Goal: Task Accomplishment & Management: Complete application form

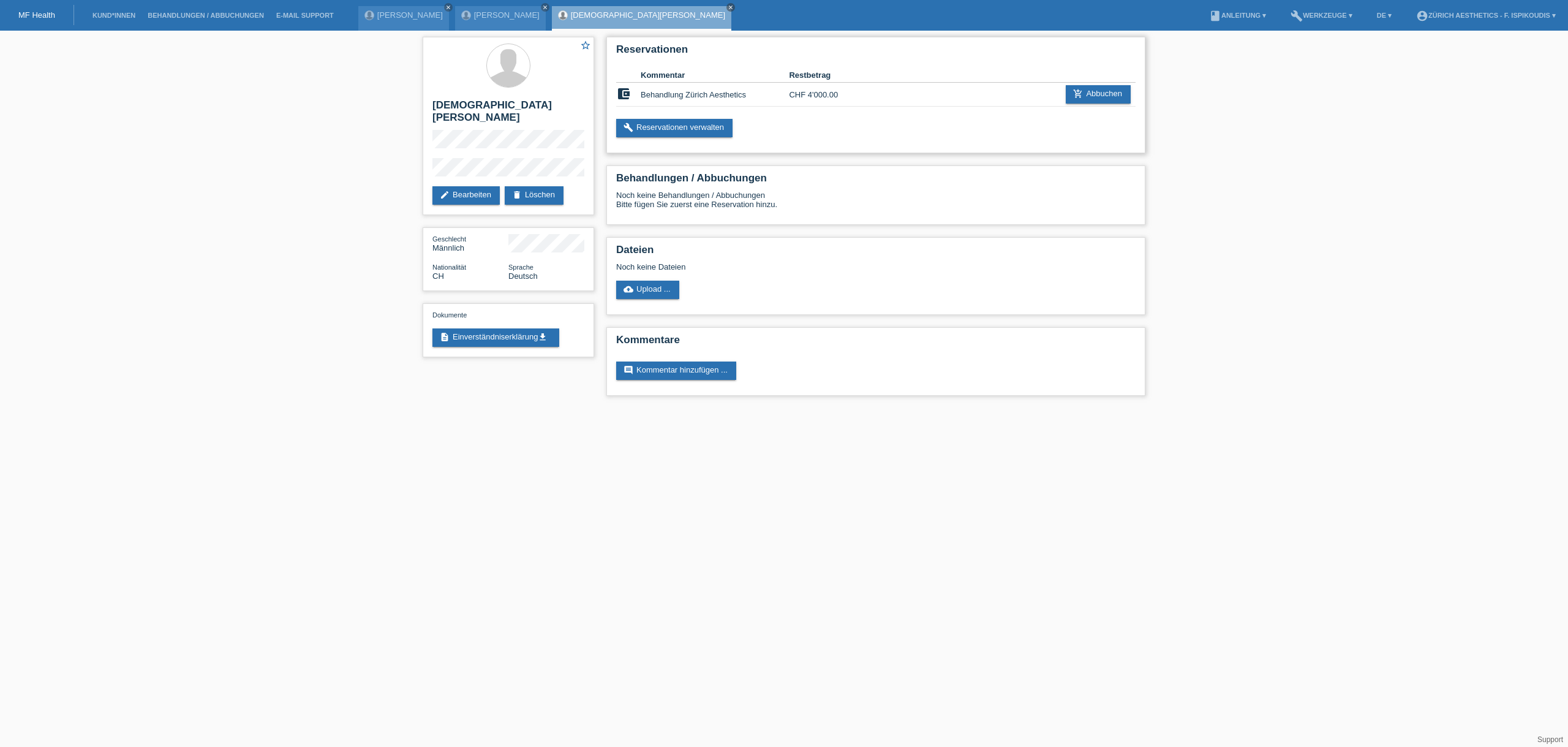
click at [624, 49] on h2 "Reservationen" at bounding box center [876, 53] width 520 height 18
click at [666, 49] on h2 "Reservationen" at bounding box center [876, 53] width 520 height 18
drag, startPoint x: 684, startPoint y: 49, endPoint x: 708, endPoint y: 47, distance: 24.1
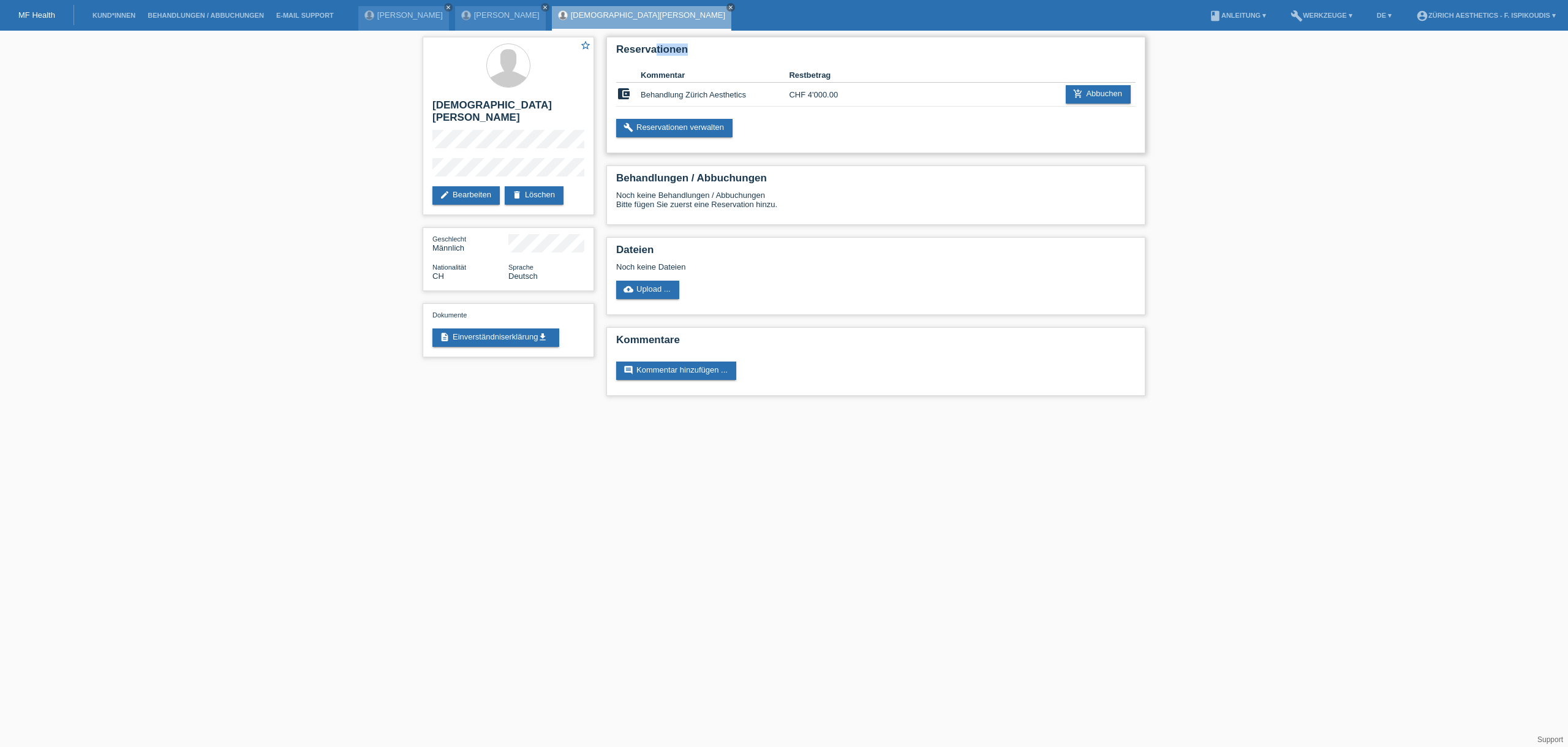
click at [708, 47] on h2 "Reservationen" at bounding box center [876, 53] width 520 height 18
drag, startPoint x: 708, startPoint y: 47, endPoint x: 623, endPoint y: 47, distance: 85.0
click at [623, 47] on h2 "Reservationen" at bounding box center [876, 53] width 520 height 18
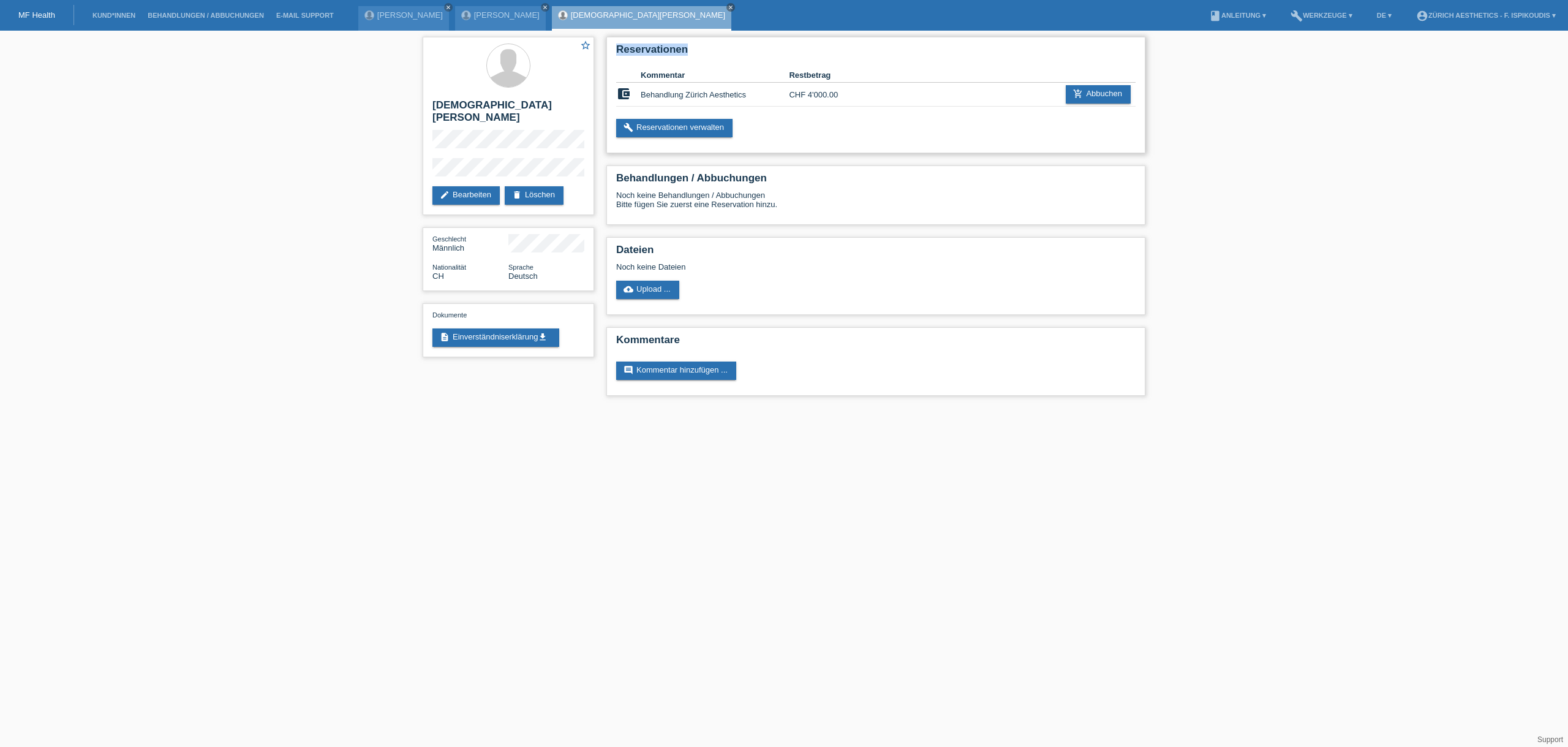
drag, startPoint x: 623, startPoint y: 47, endPoint x: 900, endPoint y: 39, distance: 277.1
click at [729, 47] on h2 "Reservationen" at bounding box center [876, 53] width 520 height 18
click at [131, 13] on link "Kund*innen" at bounding box center [114, 15] width 55 height 8
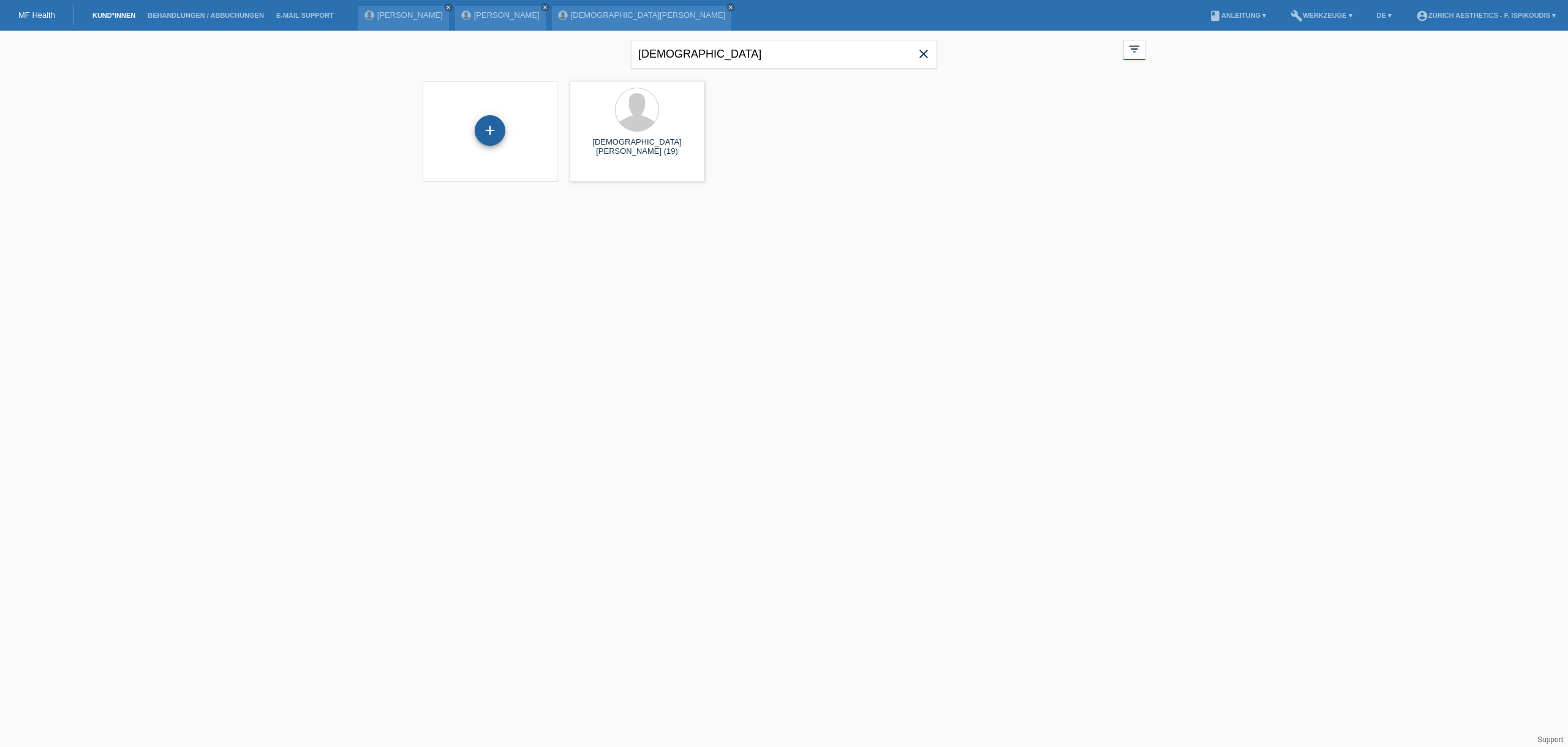
click at [492, 132] on div "+" at bounding box center [489, 130] width 31 height 31
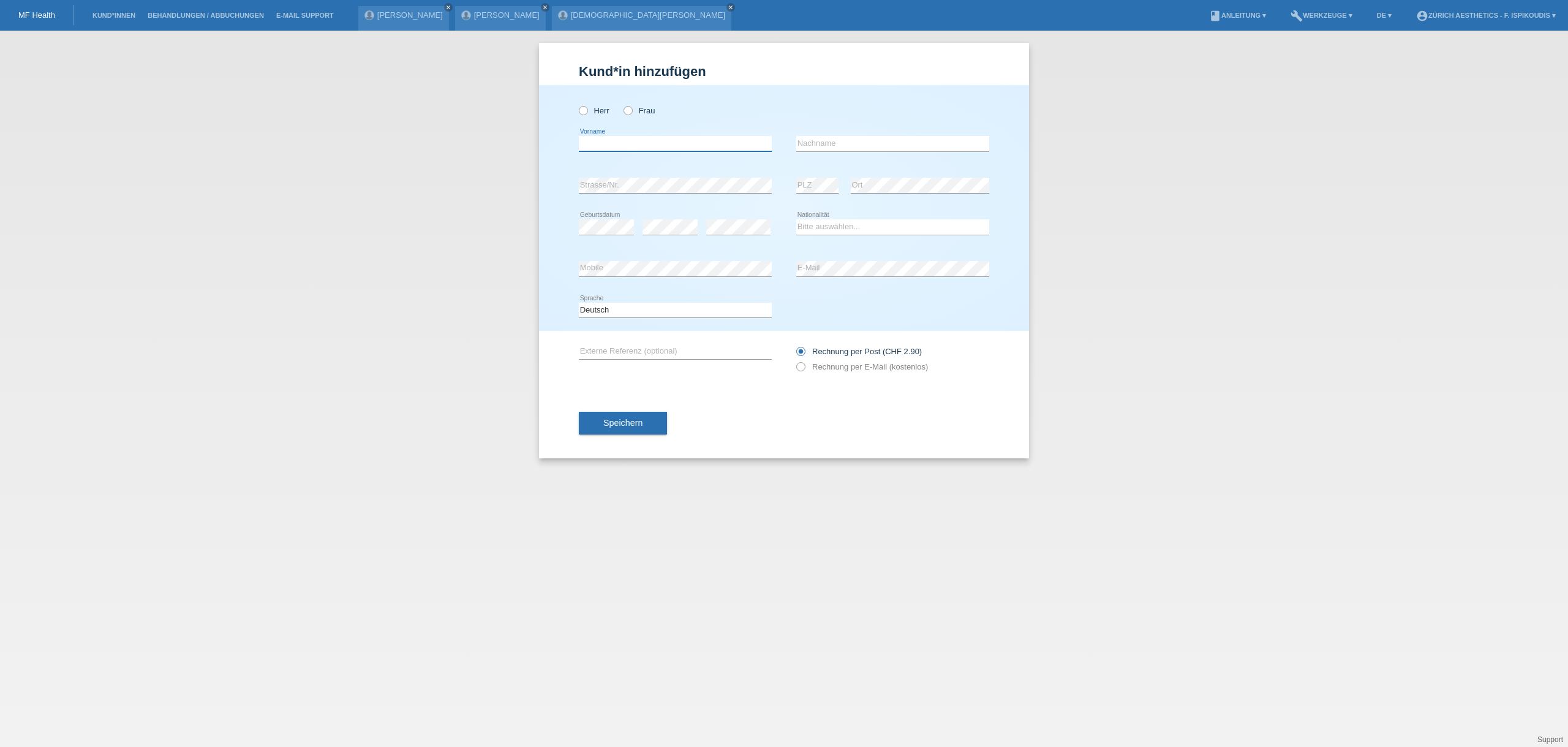
drag, startPoint x: 649, startPoint y: 145, endPoint x: 644, endPoint y: 143, distance: 5.4
click at [649, 145] on input "text" at bounding box center [675, 143] width 193 height 15
type input "[PERSON_NAME]"
type input "Bunjaku"
click at [630, 174] on div "error Strasse/Nr." at bounding box center [675, 186] width 193 height 42
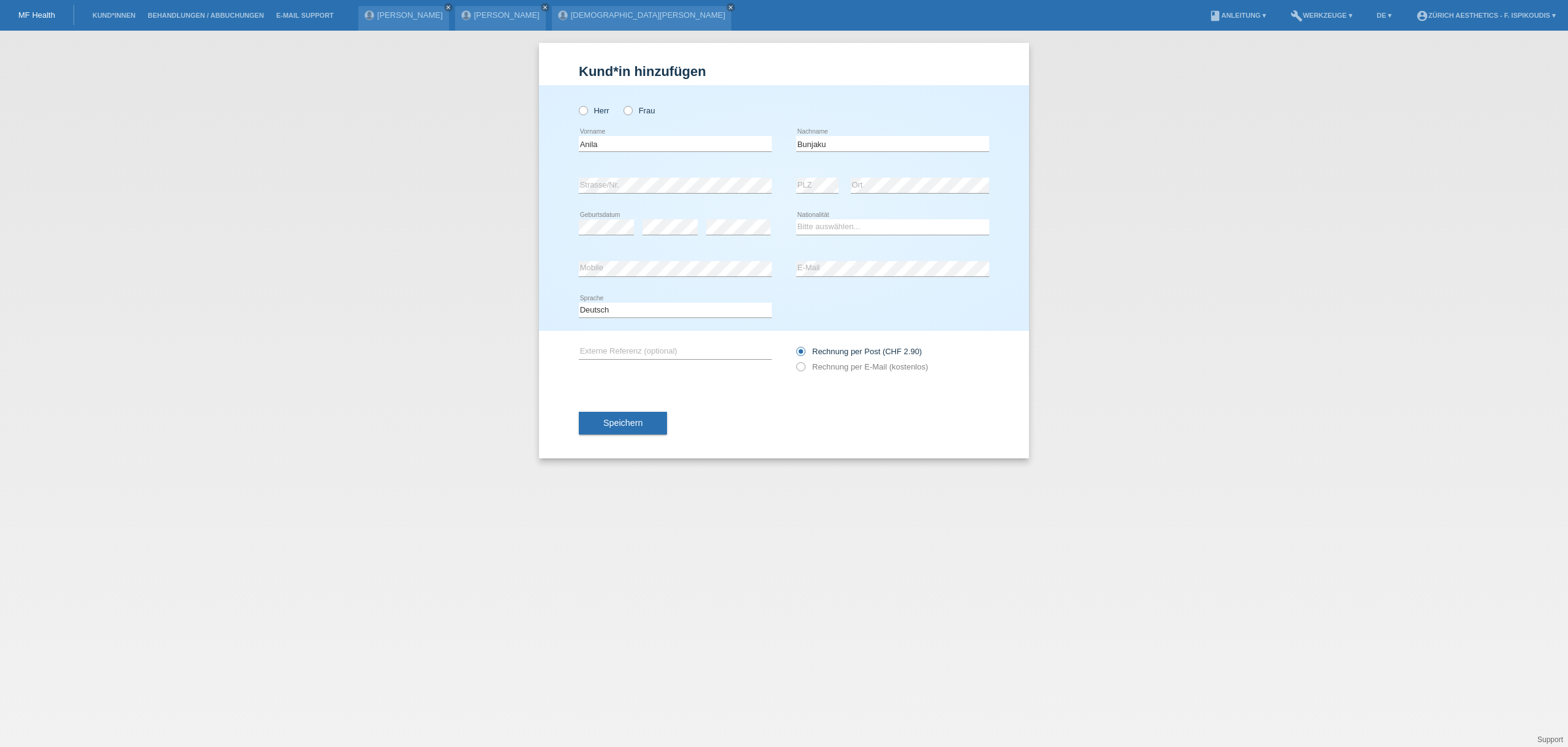
click at [630, 176] on div "error Strasse/Nr." at bounding box center [675, 186] width 193 height 42
click at [834, 215] on div "Bitte auswählen... Schweiz Deutschland Liechtenstein Österreich ------------ Af…" at bounding box center [893, 227] width 193 height 42
click at [833, 225] on select "Bitte auswählen... Schweiz Deutschland Liechtenstein Österreich ------------ Af…" at bounding box center [893, 227] width 193 height 15
select select "CH"
click at [796, 220] on select "Bitte auswählen... Schweiz Deutschland Liechtenstein Österreich ------------ Af…" at bounding box center [893, 227] width 193 height 15
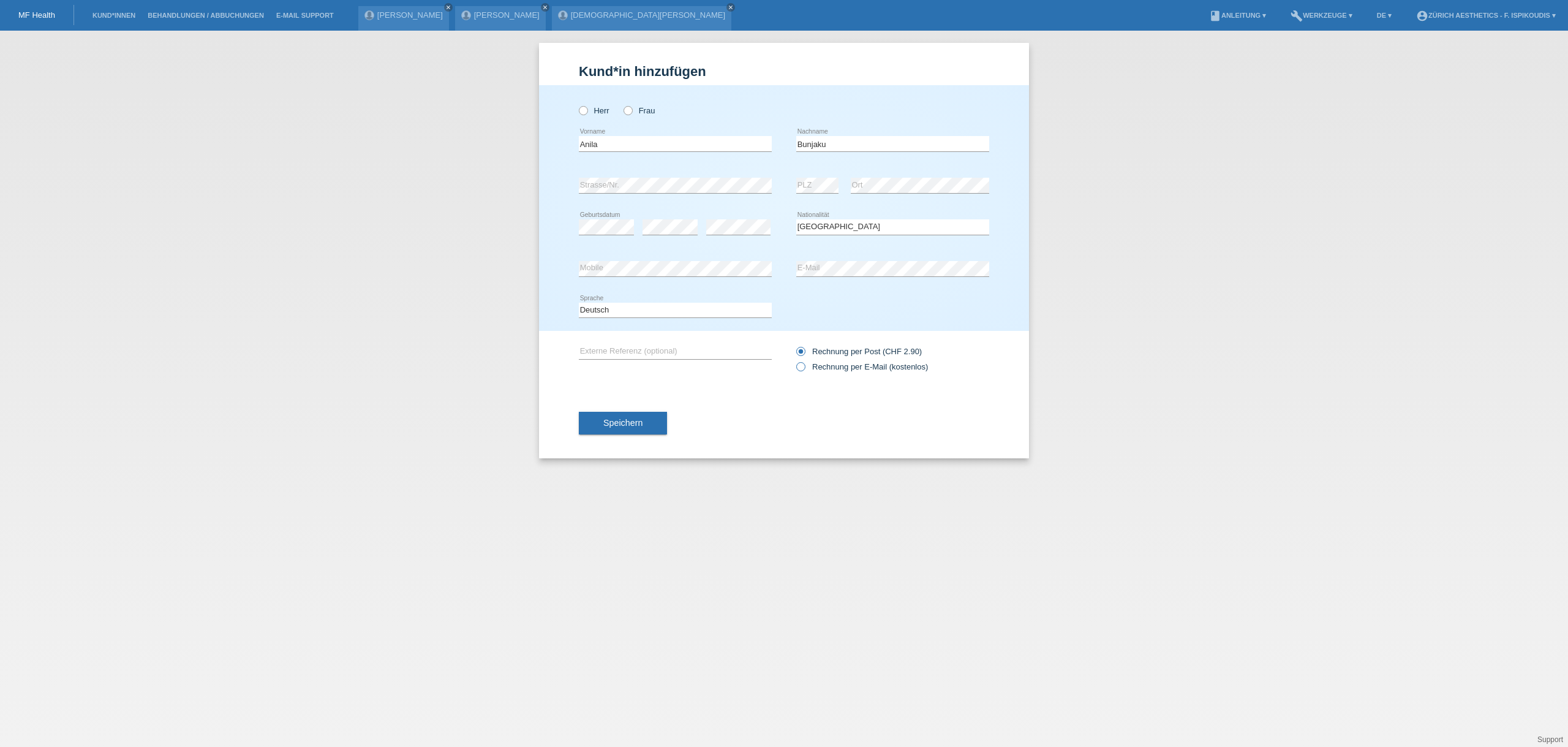
click at [863, 365] on label "Rechnung per E-Mail (kostenlos)" at bounding box center [862, 366] width 132 height 9
click at [805, 365] on input "Rechnung per E-Mail (kostenlos)" at bounding box center [800, 370] width 8 height 15
radio input "true"
click at [627, 424] on span "Speichern" at bounding box center [623, 423] width 39 height 10
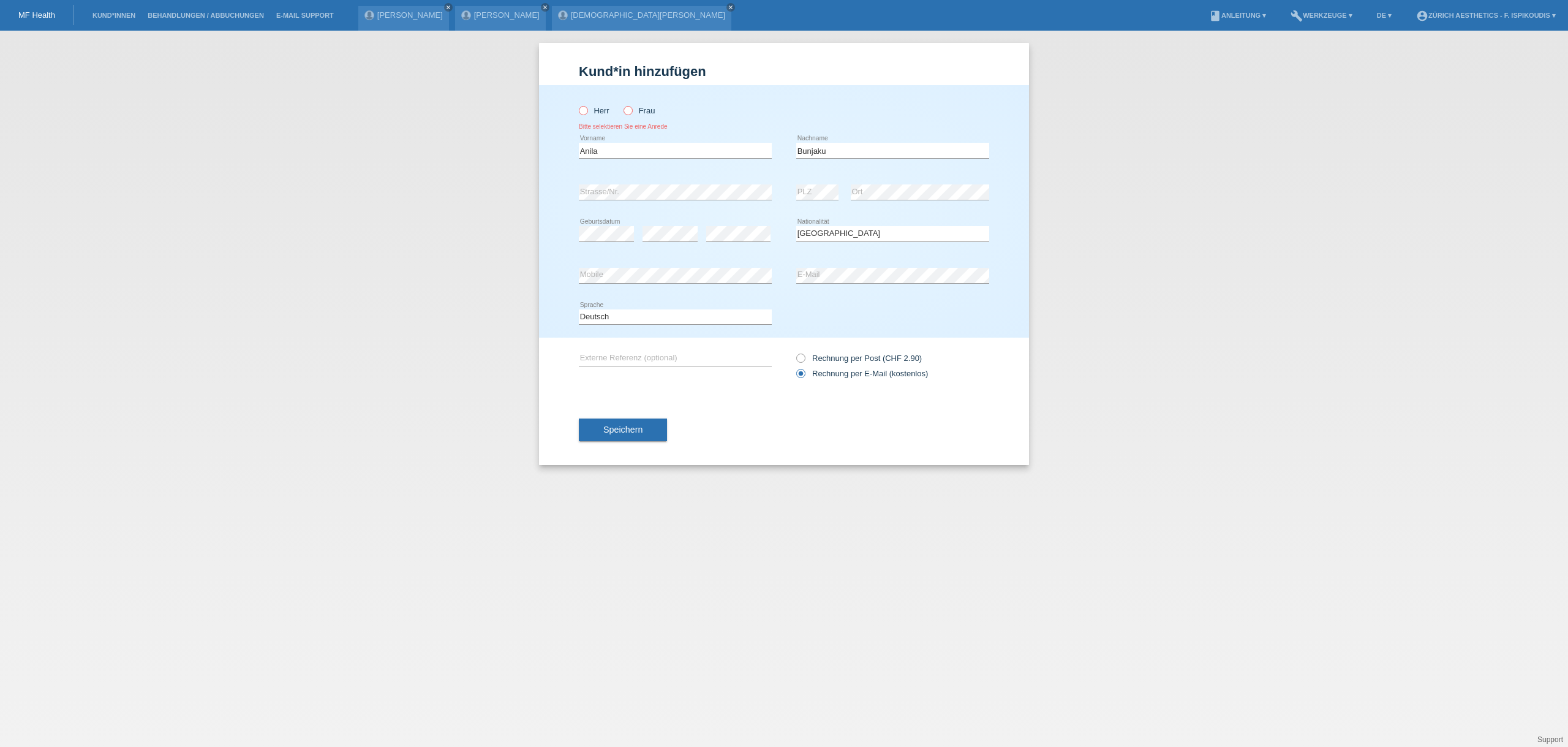
drag, startPoint x: 645, startPoint y: 111, endPoint x: 660, endPoint y: 217, distance: 107.1
click at [644, 111] on label "Frau" at bounding box center [639, 110] width 31 height 9
click at [623, 111] on div "Herr Frau Bitte selektieren Sie eine Anrede" at bounding box center [675, 114] width 193 height 32
click at [622, 104] on icon at bounding box center [622, 104] width 0 height 0
click at [626, 112] on input "Frau" at bounding box center [628, 110] width 8 height 8
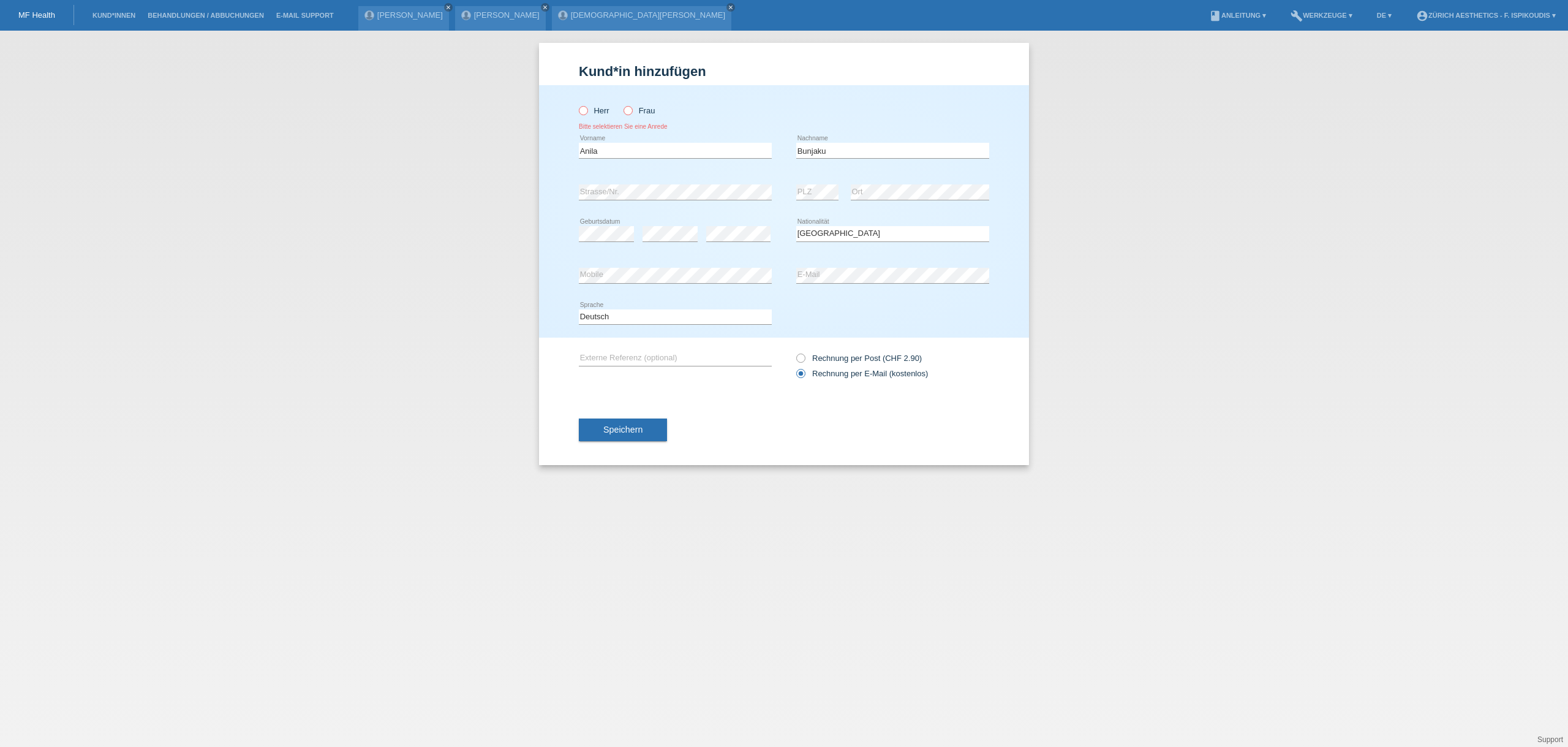
radio input "true"
click at [635, 430] on span "Speichern" at bounding box center [623, 429] width 39 height 10
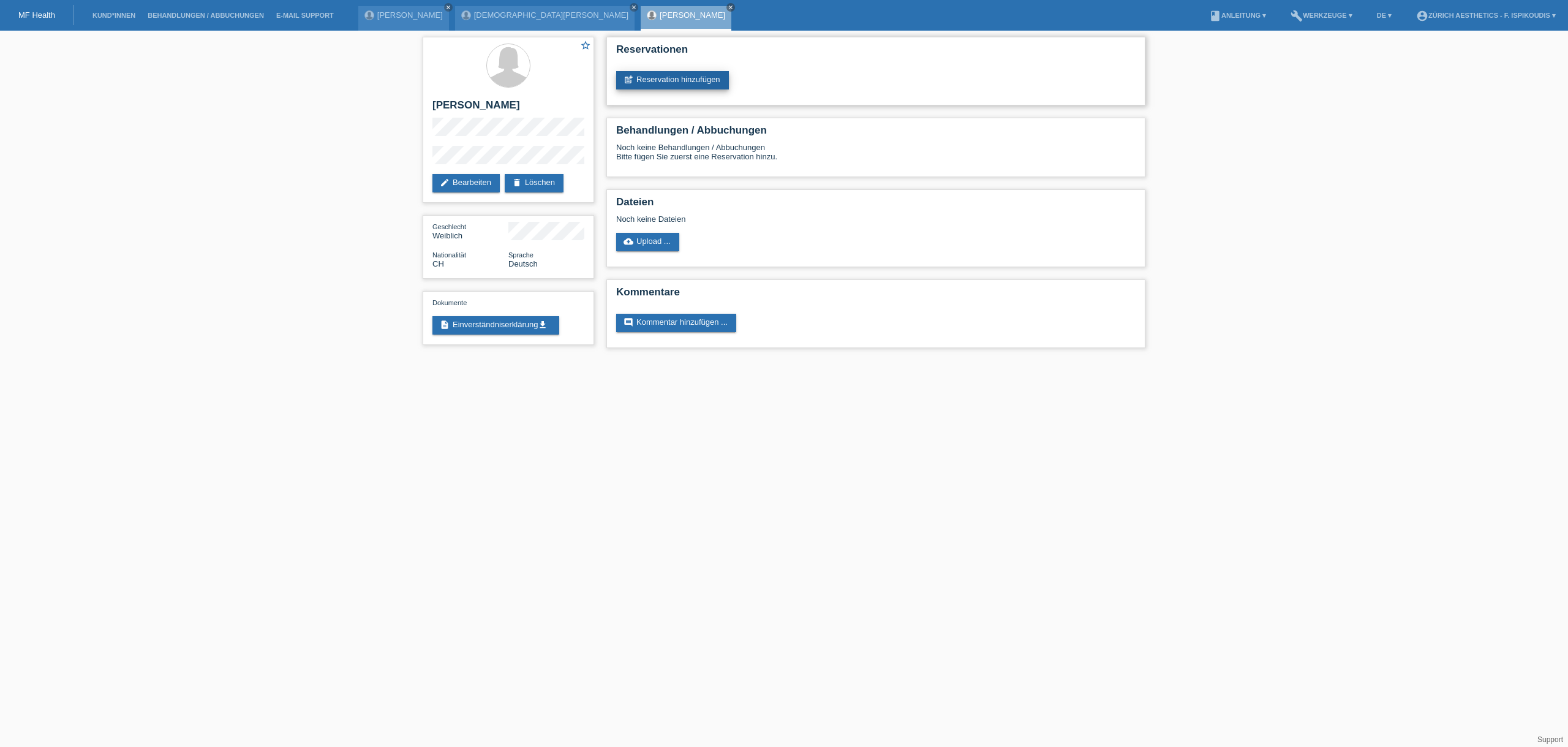
click at [644, 79] on link "post_add Reservation hinzufügen" at bounding box center [672, 80] width 112 height 18
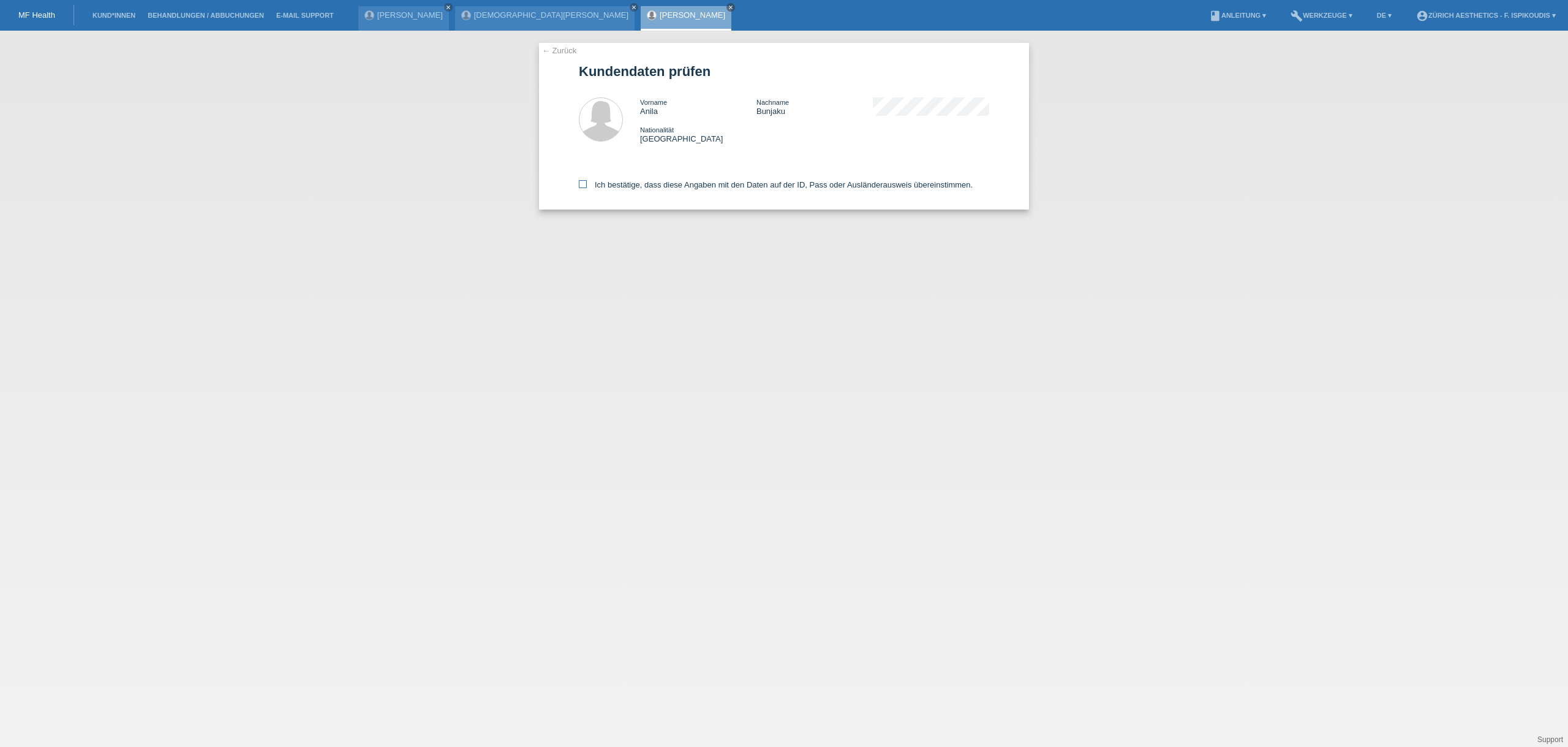
click at [613, 181] on label "Ich bestätige, dass diese Angaben mit den Daten auf der ID, Pass oder Ausländer…" at bounding box center [776, 184] width 394 height 9
click at [587, 181] on input "Ich bestätige, dass diese Angaben mit den Daten auf der ID, Pass oder Ausländer…" at bounding box center [583, 184] width 8 height 8
checkbox input "true"
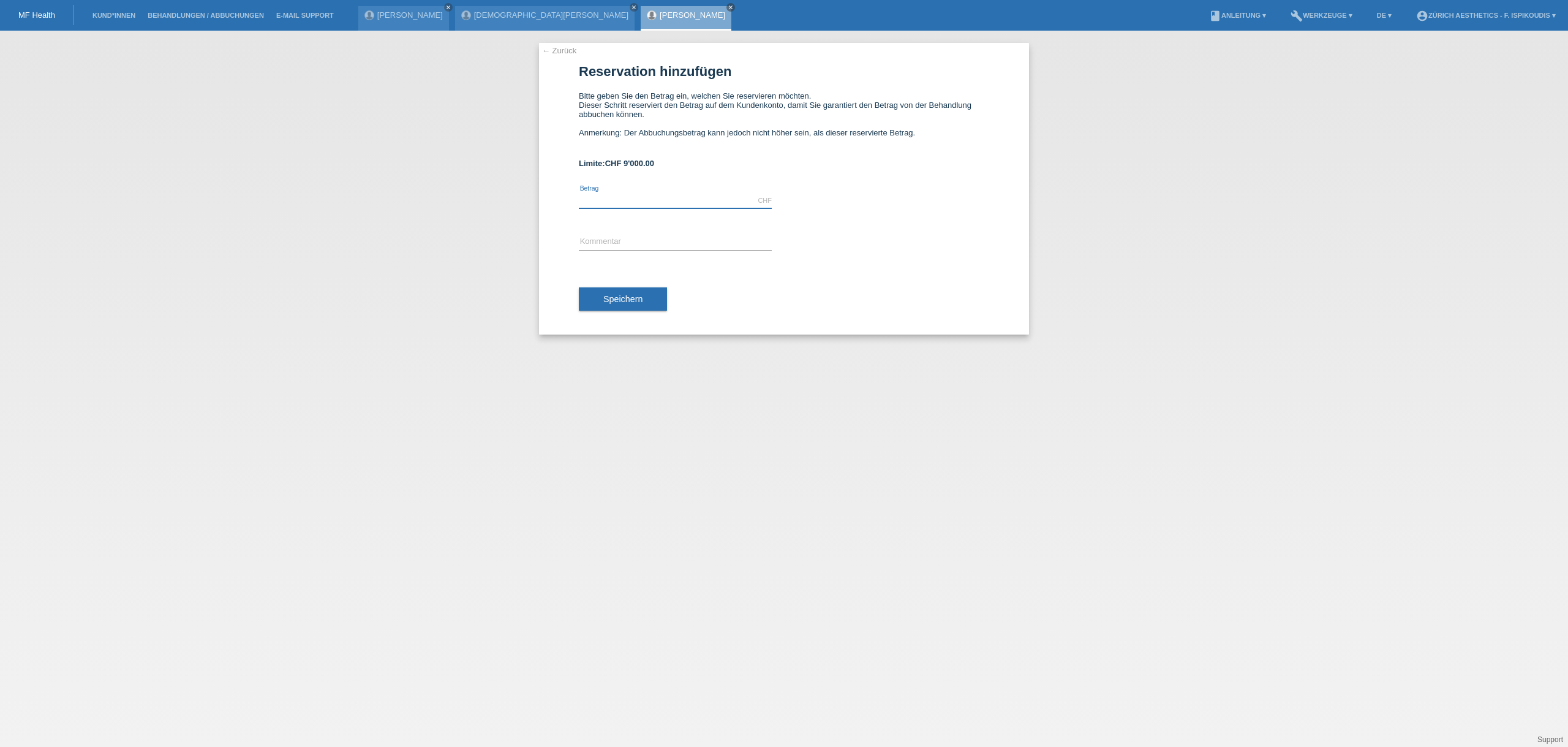
click at [659, 194] on input "text" at bounding box center [675, 200] width 193 height 15
type input "5900.00"
click at [616, 238] on input "text" at bounding box center [675, 242] width 193 height 15
type input "Behandlung Zürich Aesthetics"
click at [657, 295] on button "Speichern" at bounding box center [623, 299] width 88 height 23
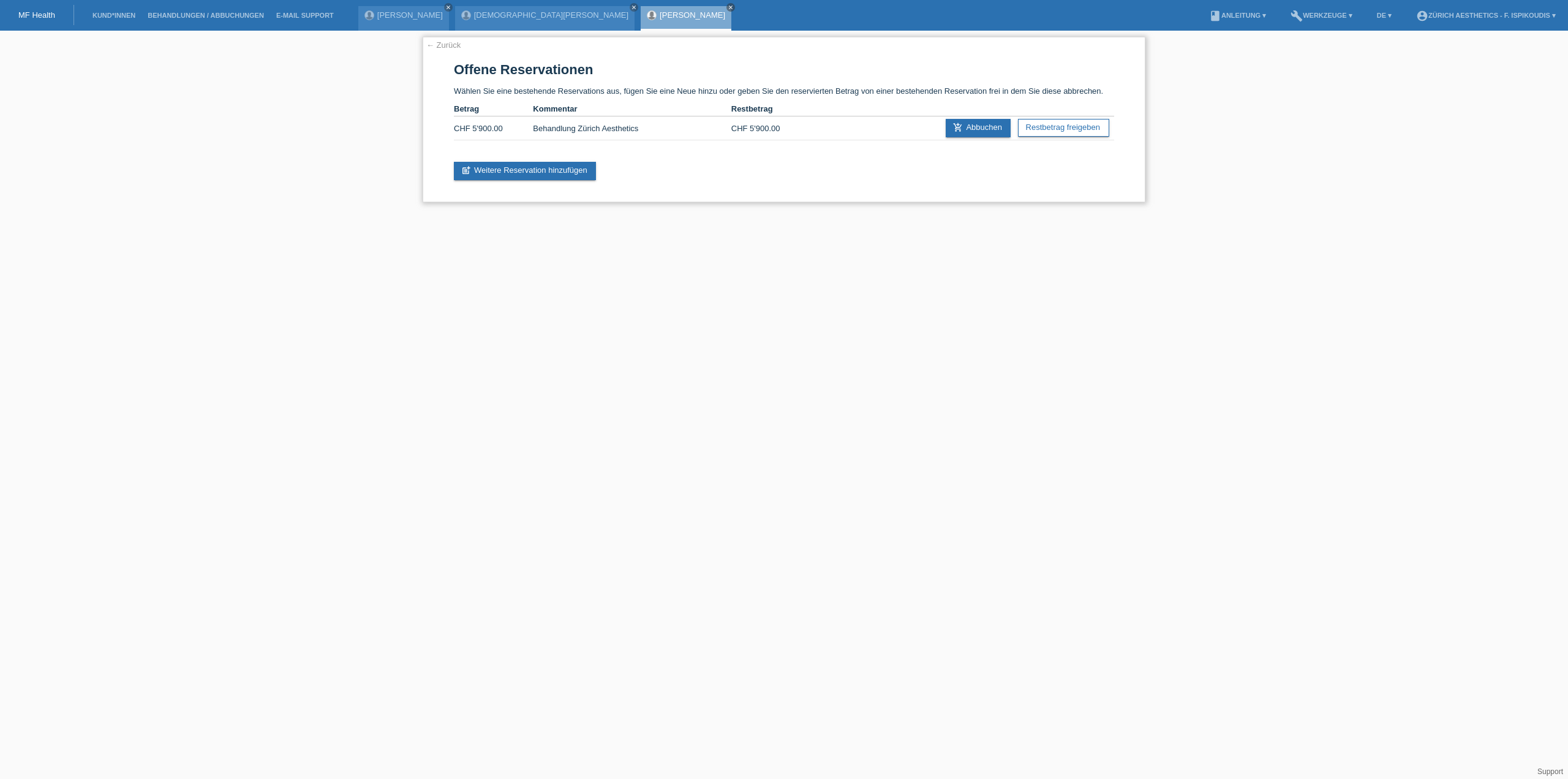
click at [453, 44] on link "← Zurück" at bounding box center [443, 44] width 34 height 9
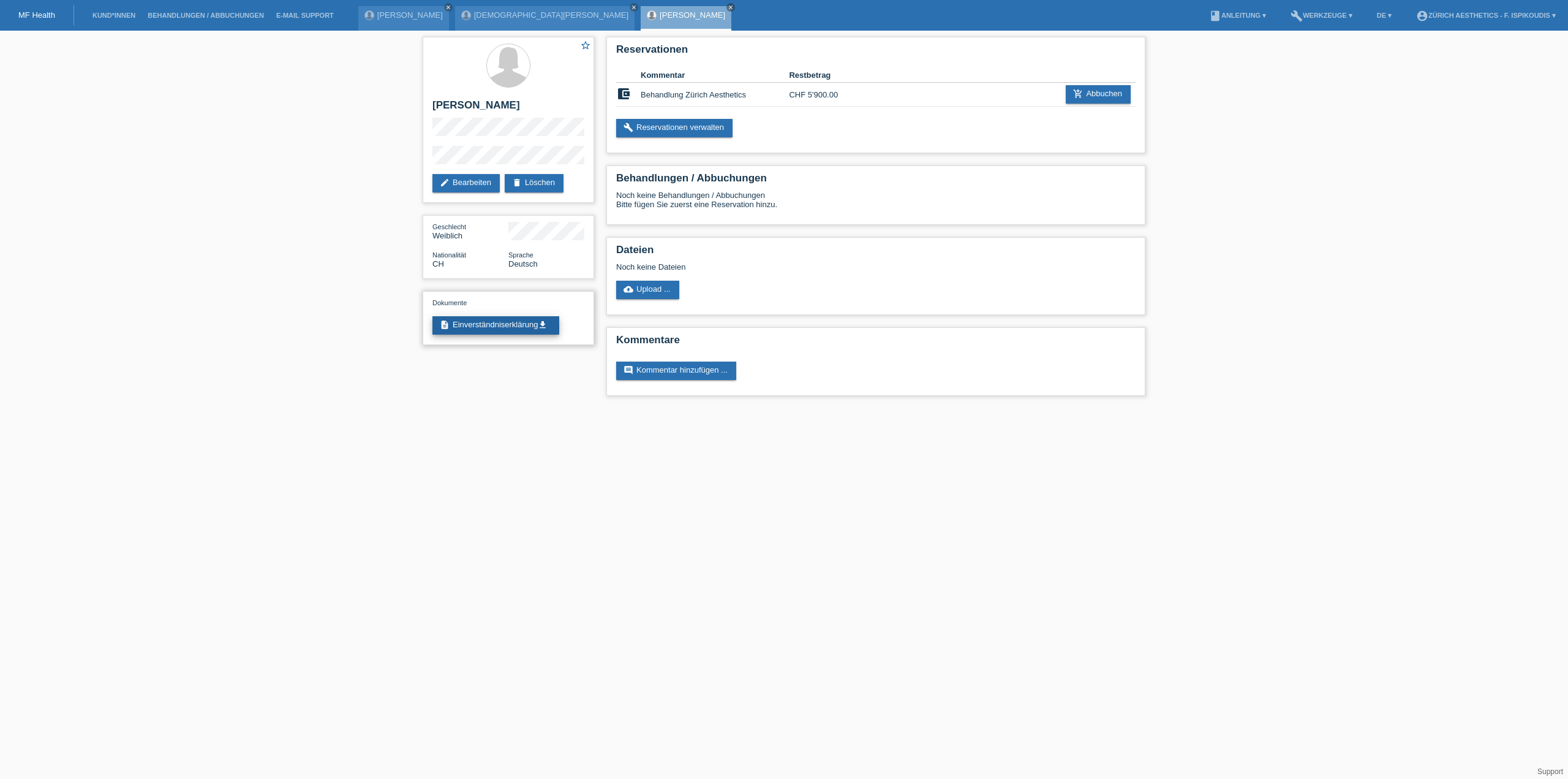
click at [528, 325] on link "description Einverständniserklärung get_app" at bounding box center [495, 325] width 127 height 18
